Goal: Information Seeking & Learning: Learn about a topic

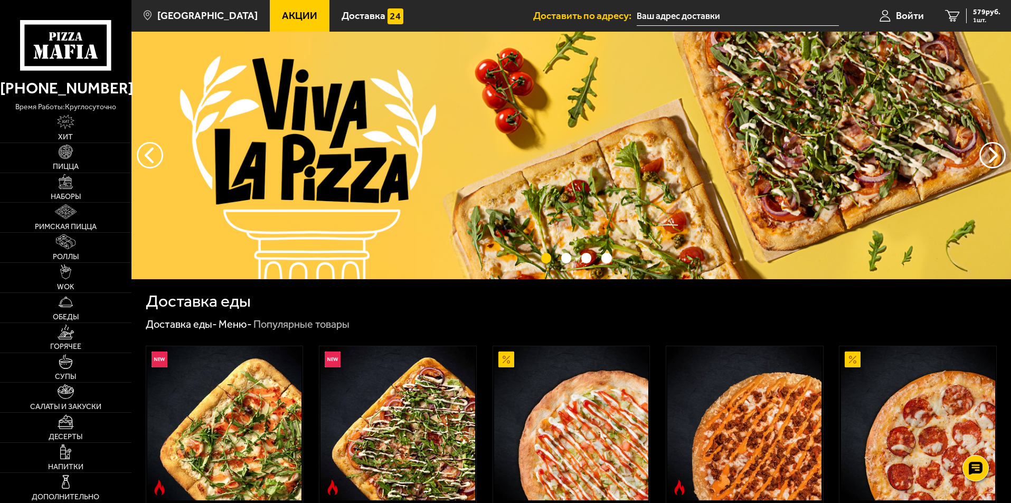
click at [301, 15] on link "Акции" at bounding box center [300, 16] width 60 height 32
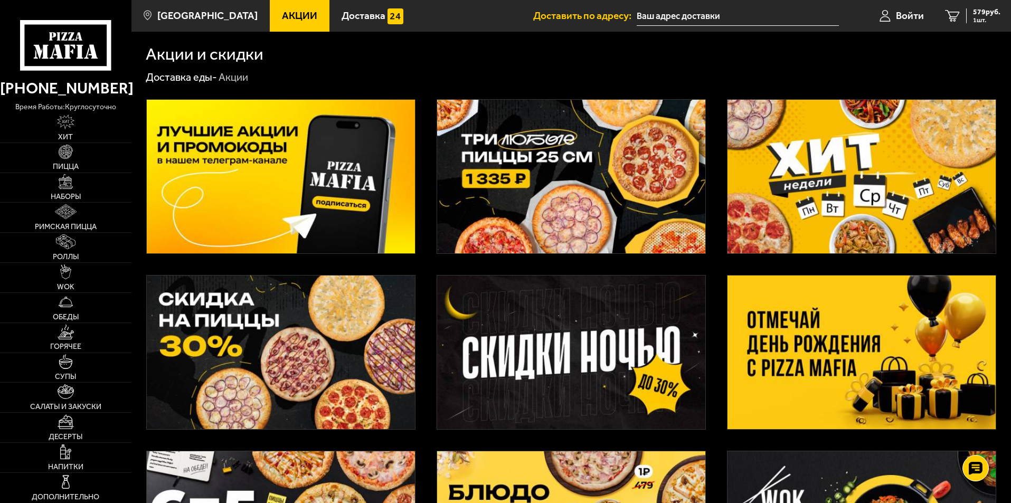
click at [877, 372] on img at bounding box center [861, 352] width 268 height 154
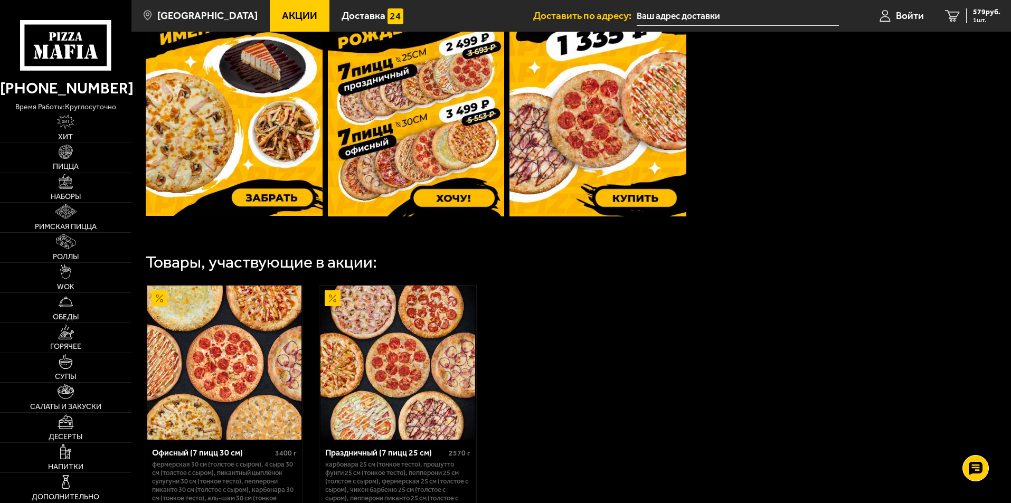
scroll to position [295, 0]
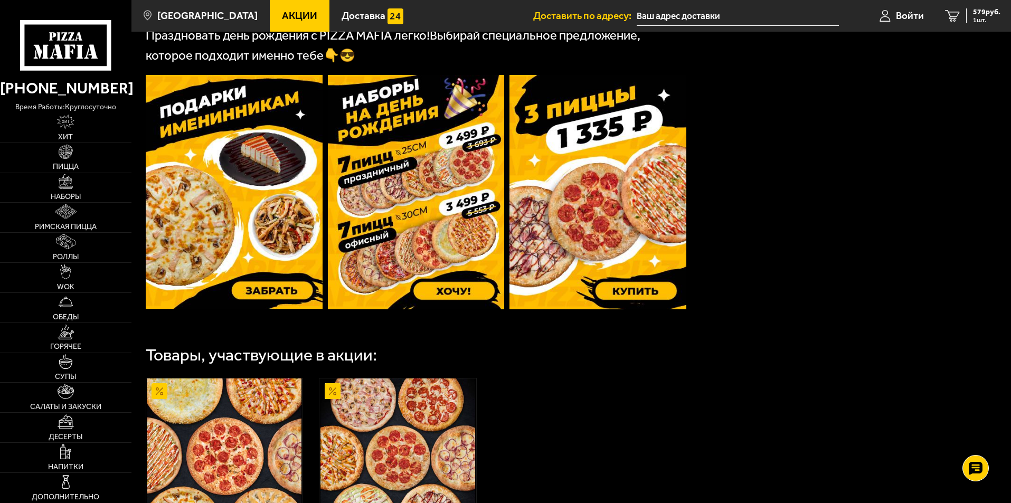
click at [450, 220] on img at bounding box center [416, 192] width 177 height 234
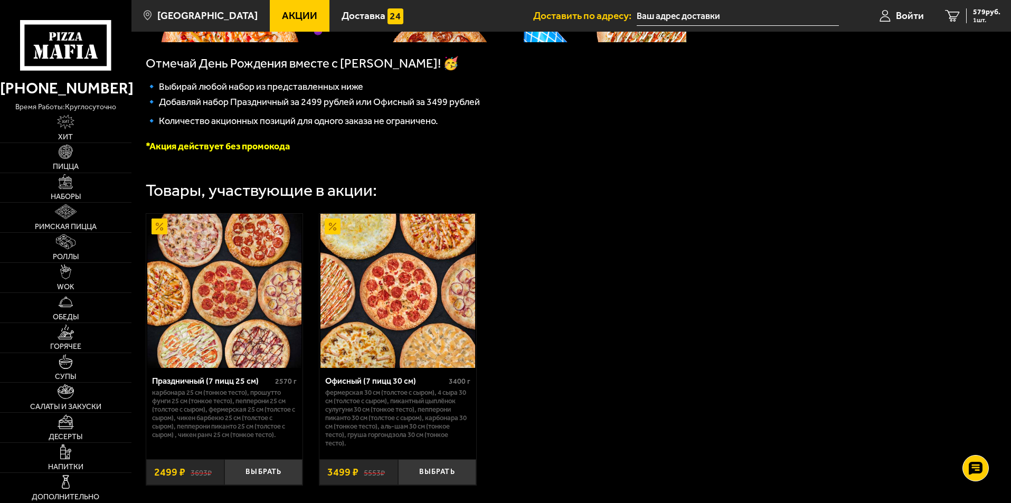
scroll to position [53, 0]
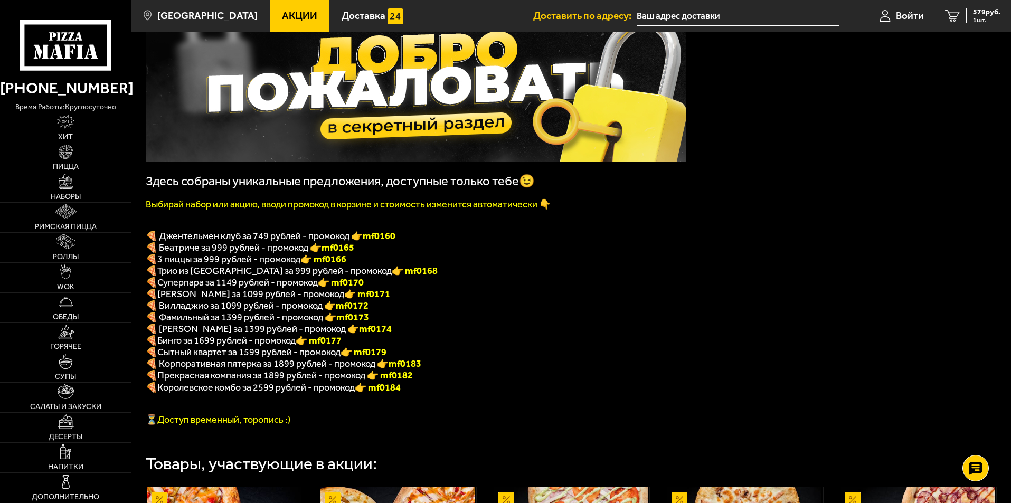
scroll to position [53, 0]
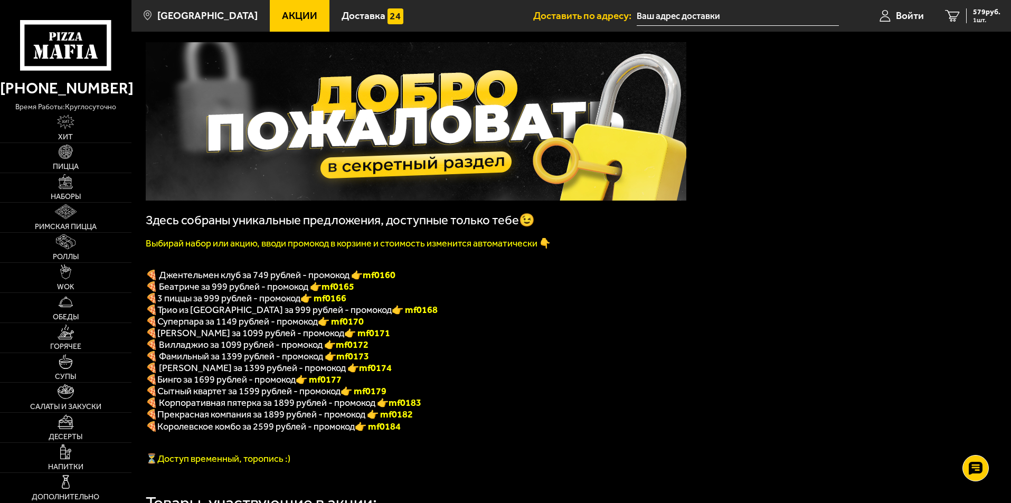
click at [282, 19] on span "Акции" at bounding box center [299, 16] width 35 height 10
